Goal: Navigation & Orientation: Find specific page/section

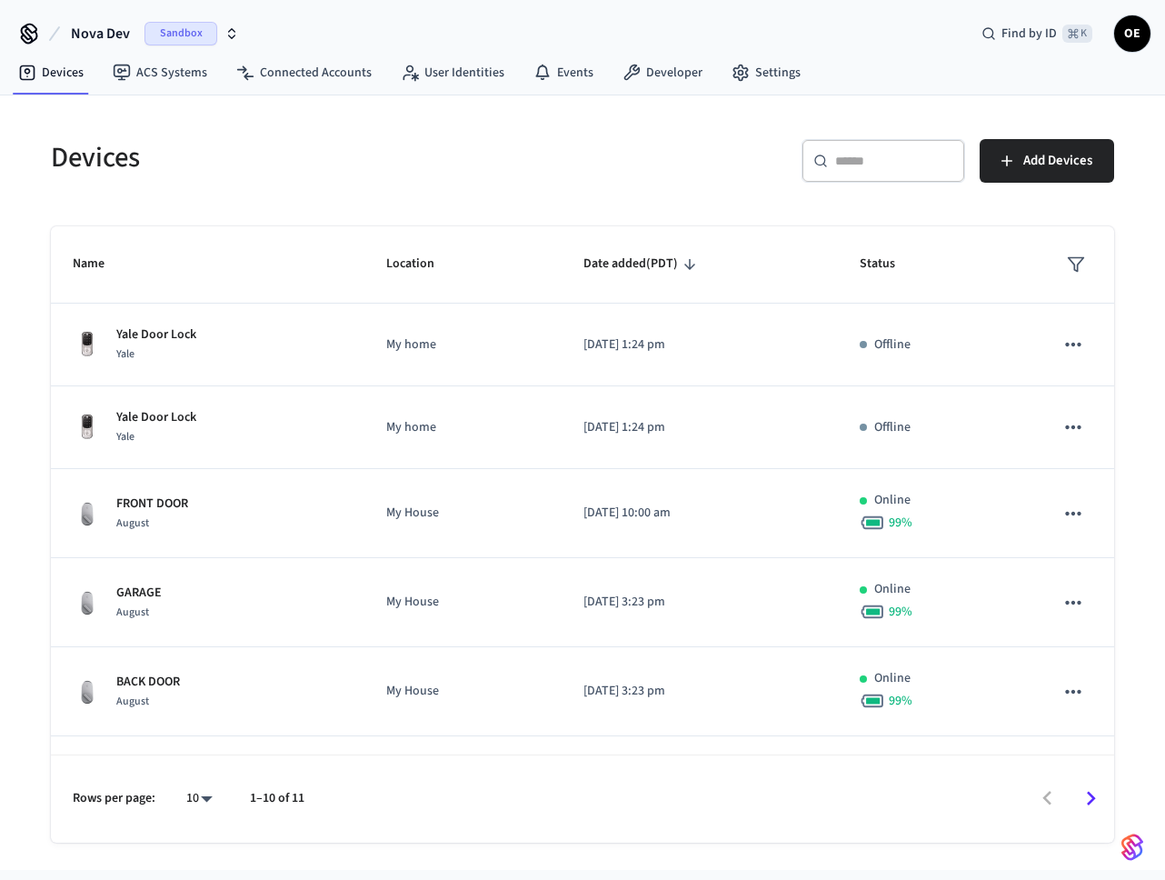
click at [87, 25] on span "Nova Dev" at bounding box center [100, 34] width 59 height 22
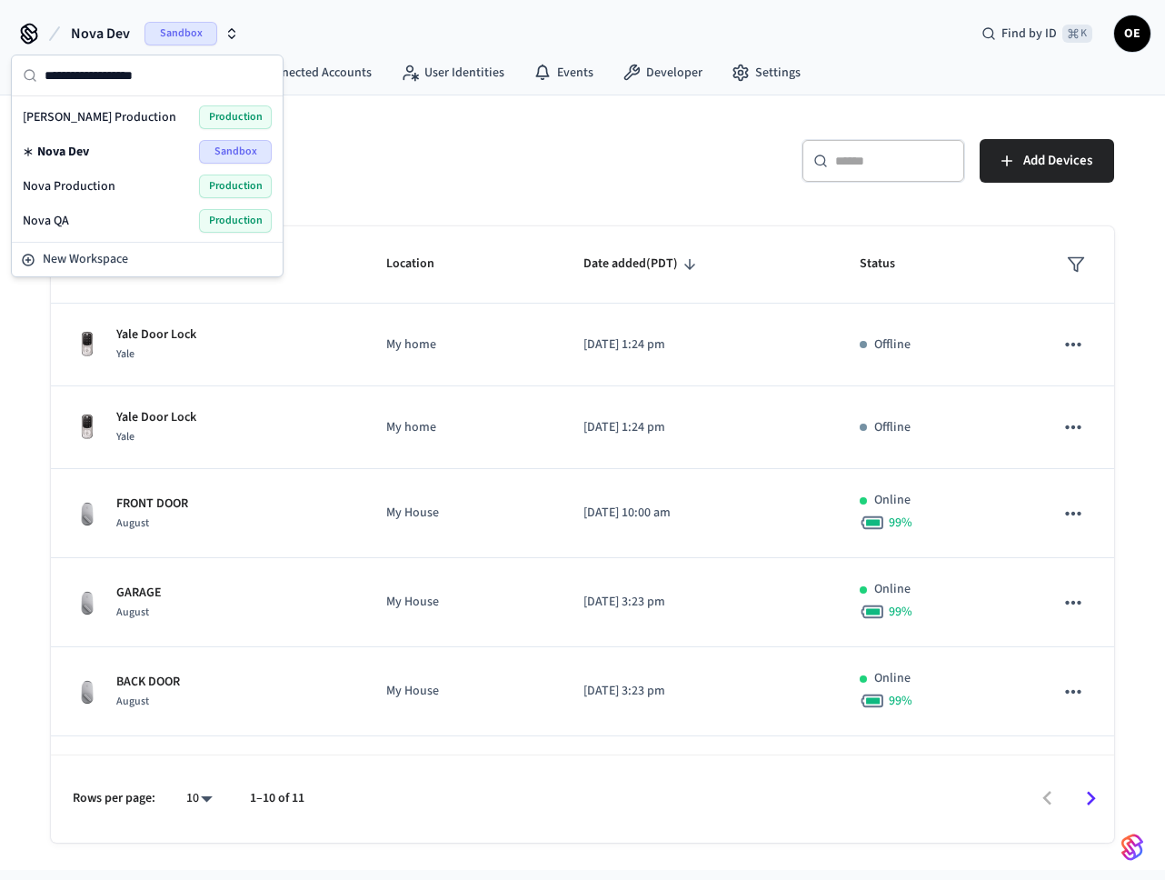
click at [95, 188] on span "Nova Production" at bounding box center [69, 186] width 93 height 18
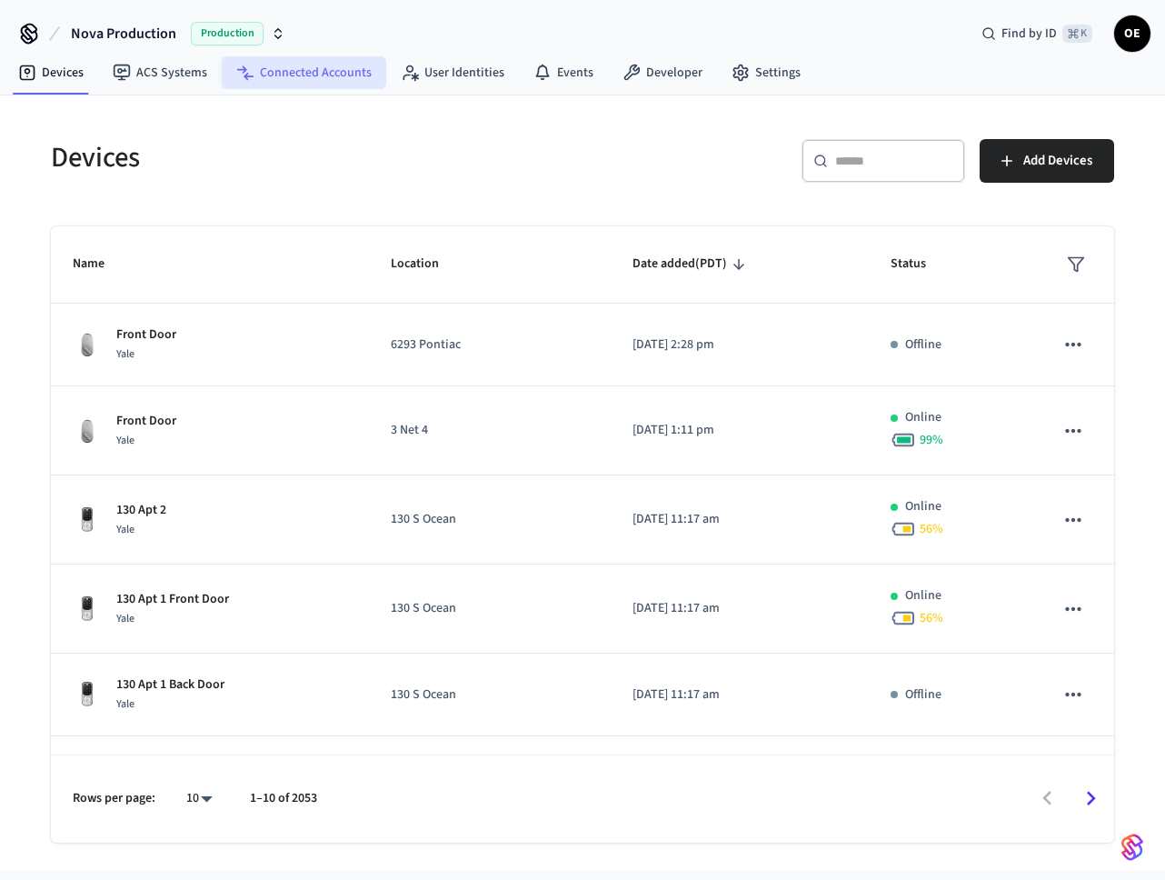
click at [291, 76] on link "Connected Accounts" at bounding box center [304, 72] width 165 height 33
